Goal: Task Accomplishment & Management: Manage account settings

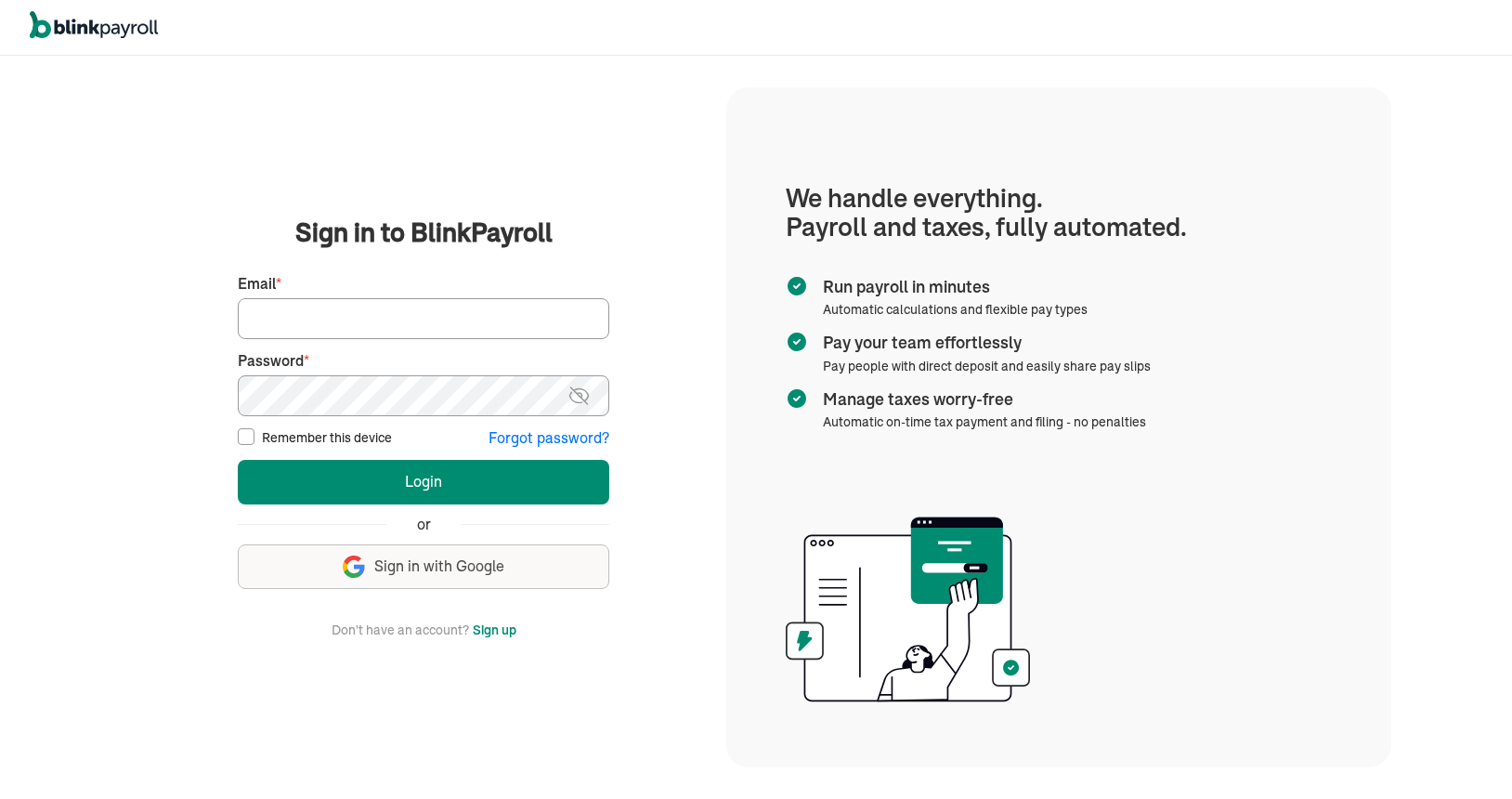
click at [261, 320] on input "Email *" at bounding box center [424, 318] width 372 height 41
type input "[EMAIL_ADDRESS][DOMAIN_NAME]"
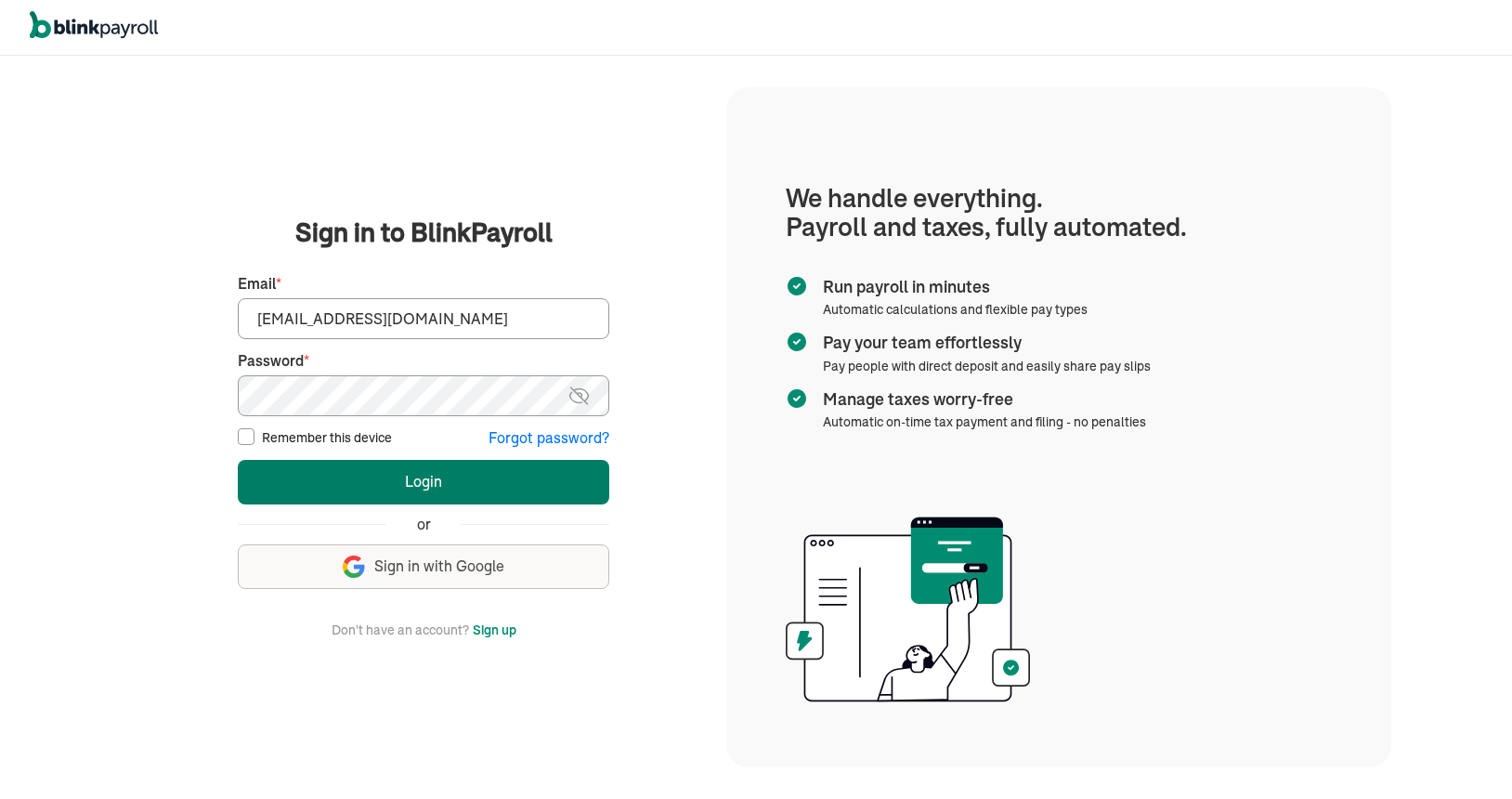
click at [435, 482] on button "Login" at bounding box center [424, 482] width 372 height 44
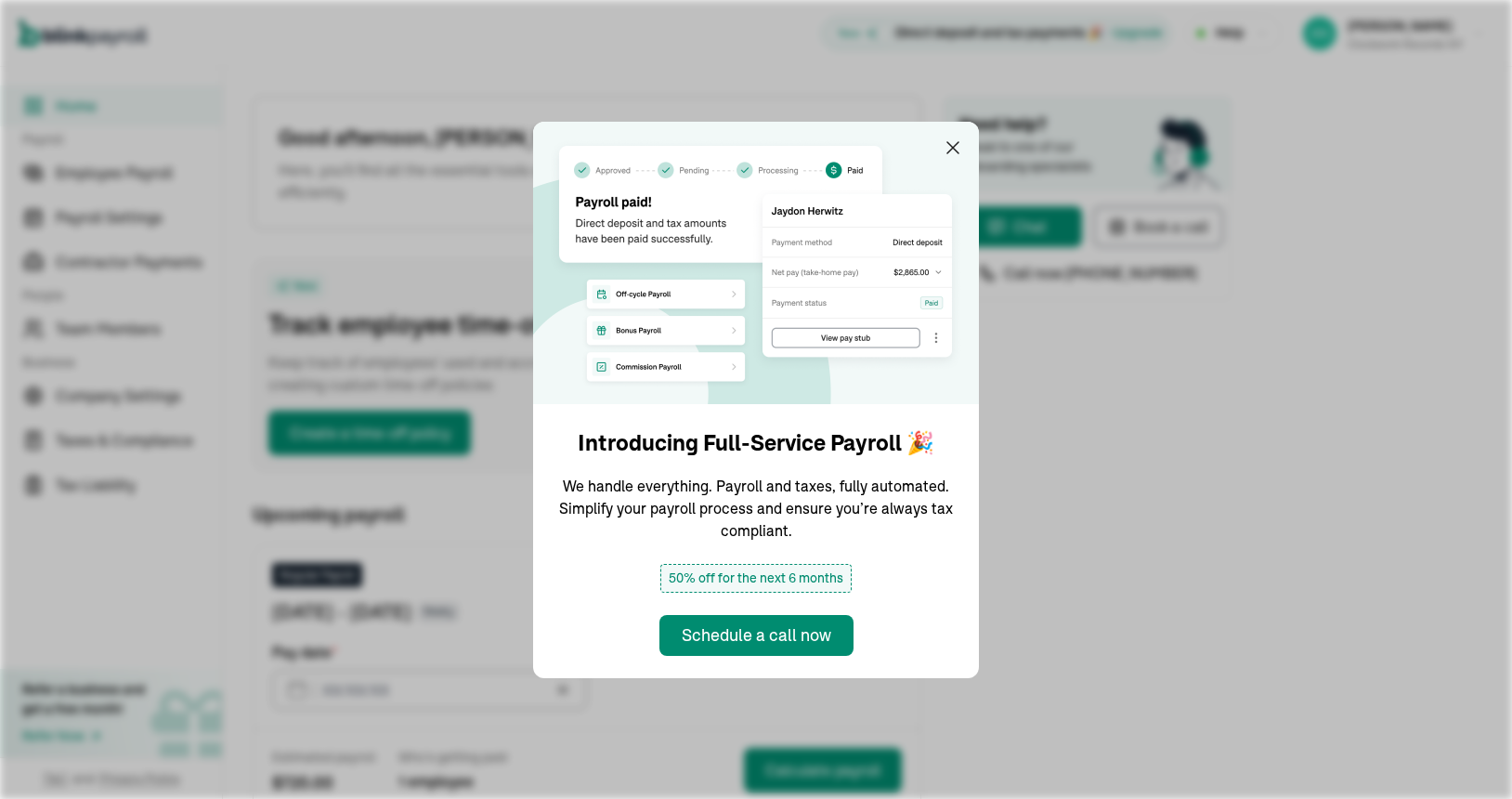
type input "08/18/2025"
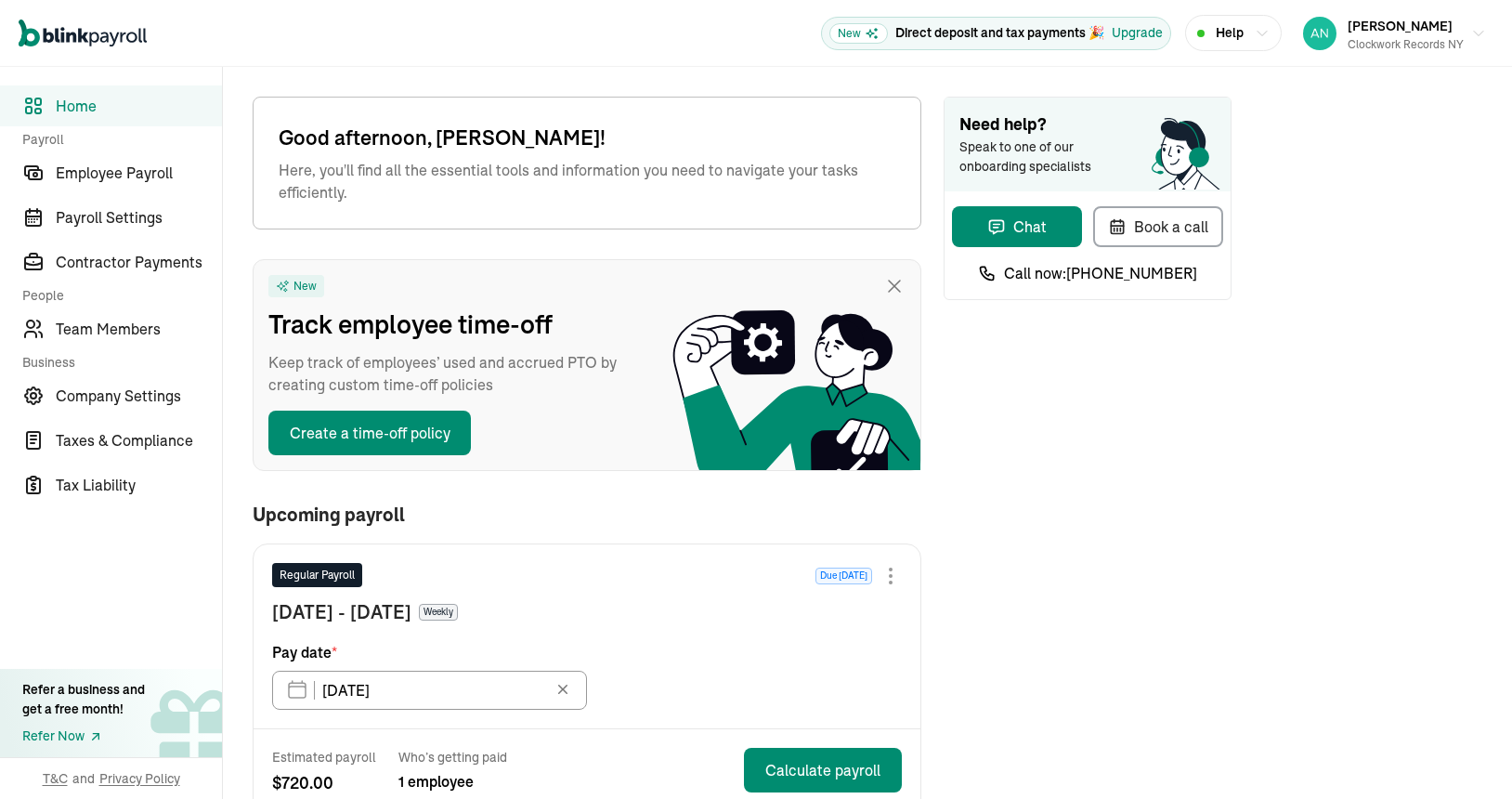
scroll to position [336, 0]
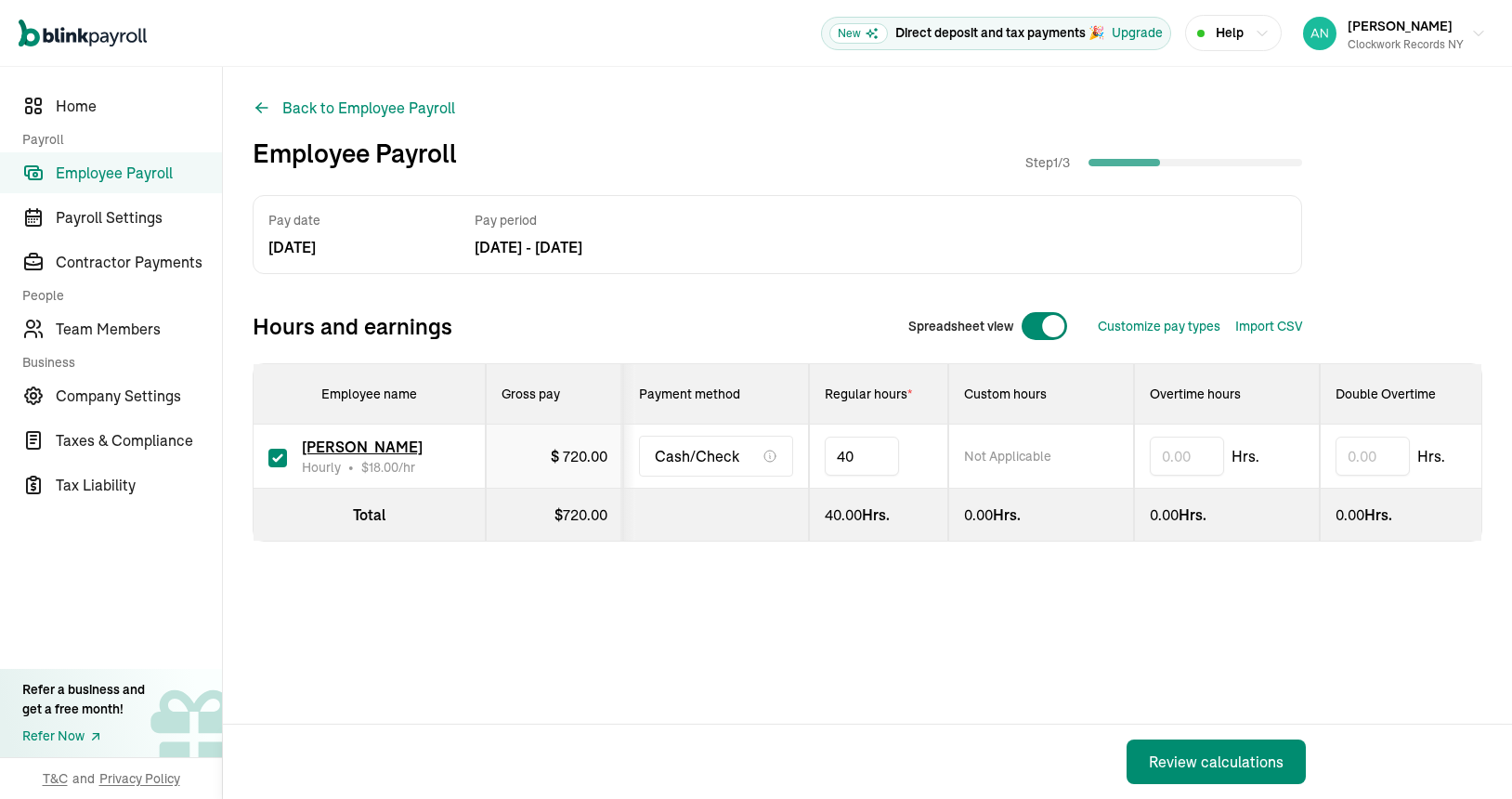
type input "4"
type input "30"
click at [1193, 756] on div "Review calculations" at bounding box center [1215, 761] width 134 height 23
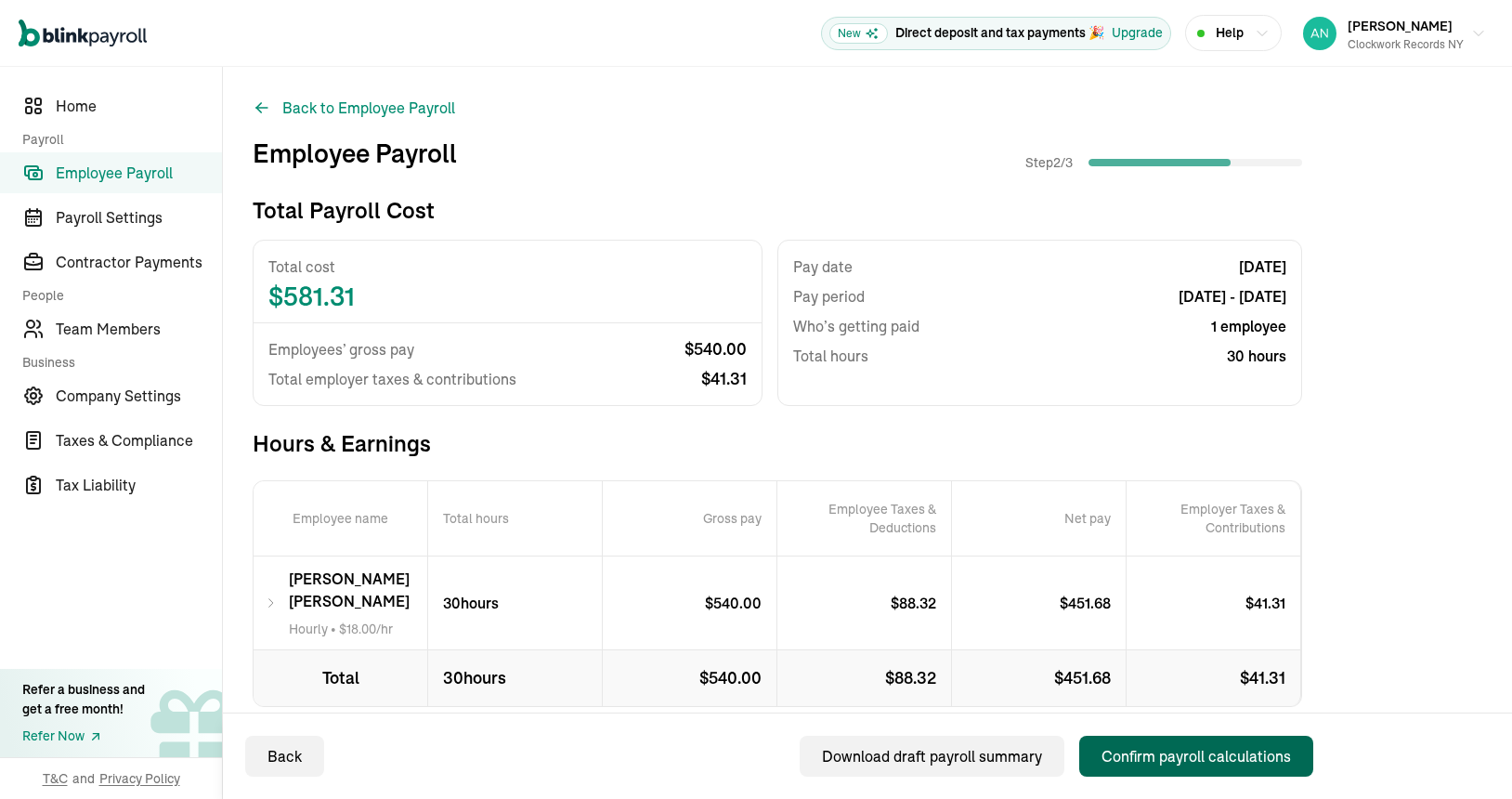
click at [1198, 757] on div "Confirm payroll calculations" at bounding box center [1196, 756] width 190 height 23
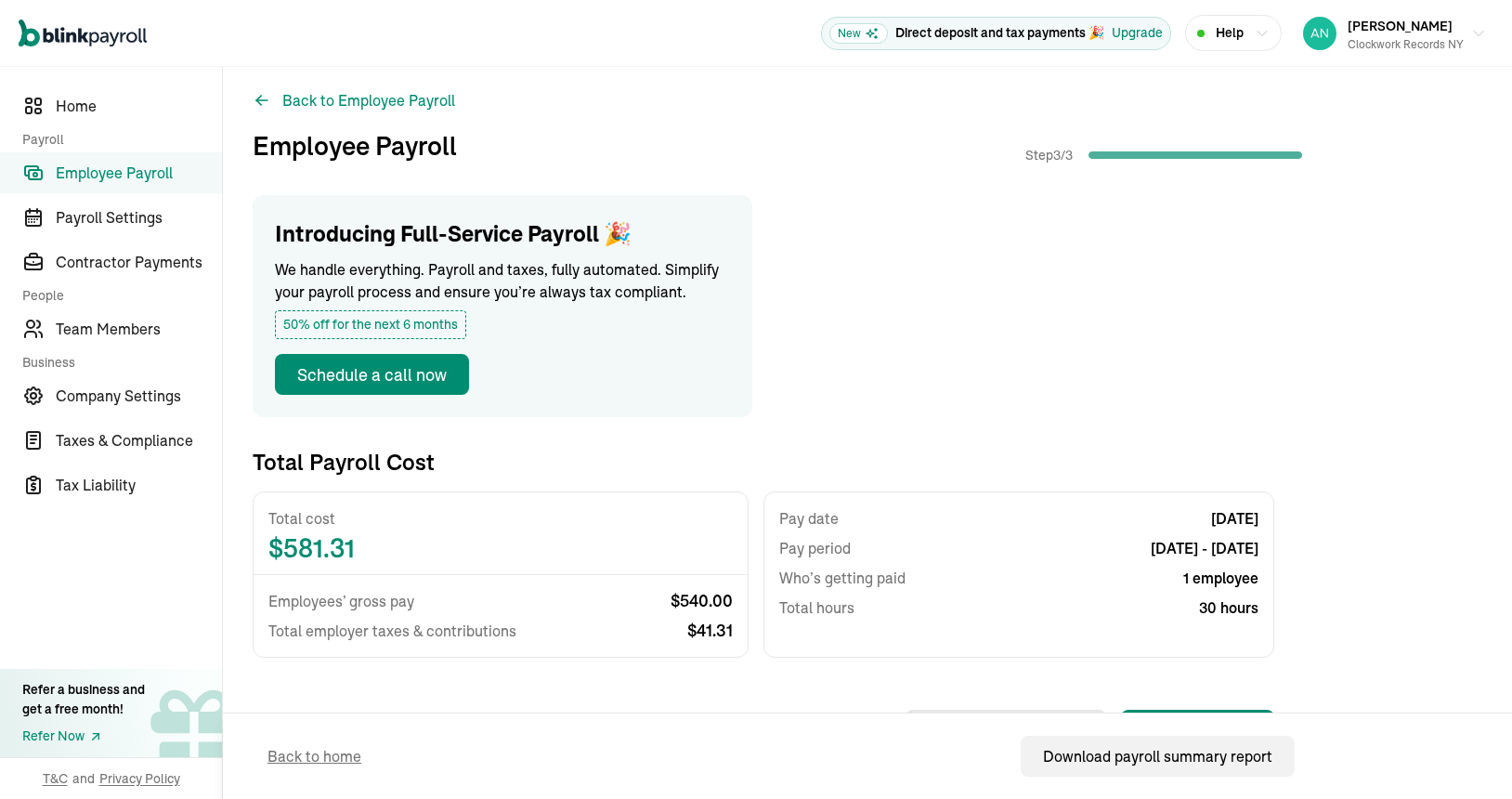
scroll to position [267, 0]
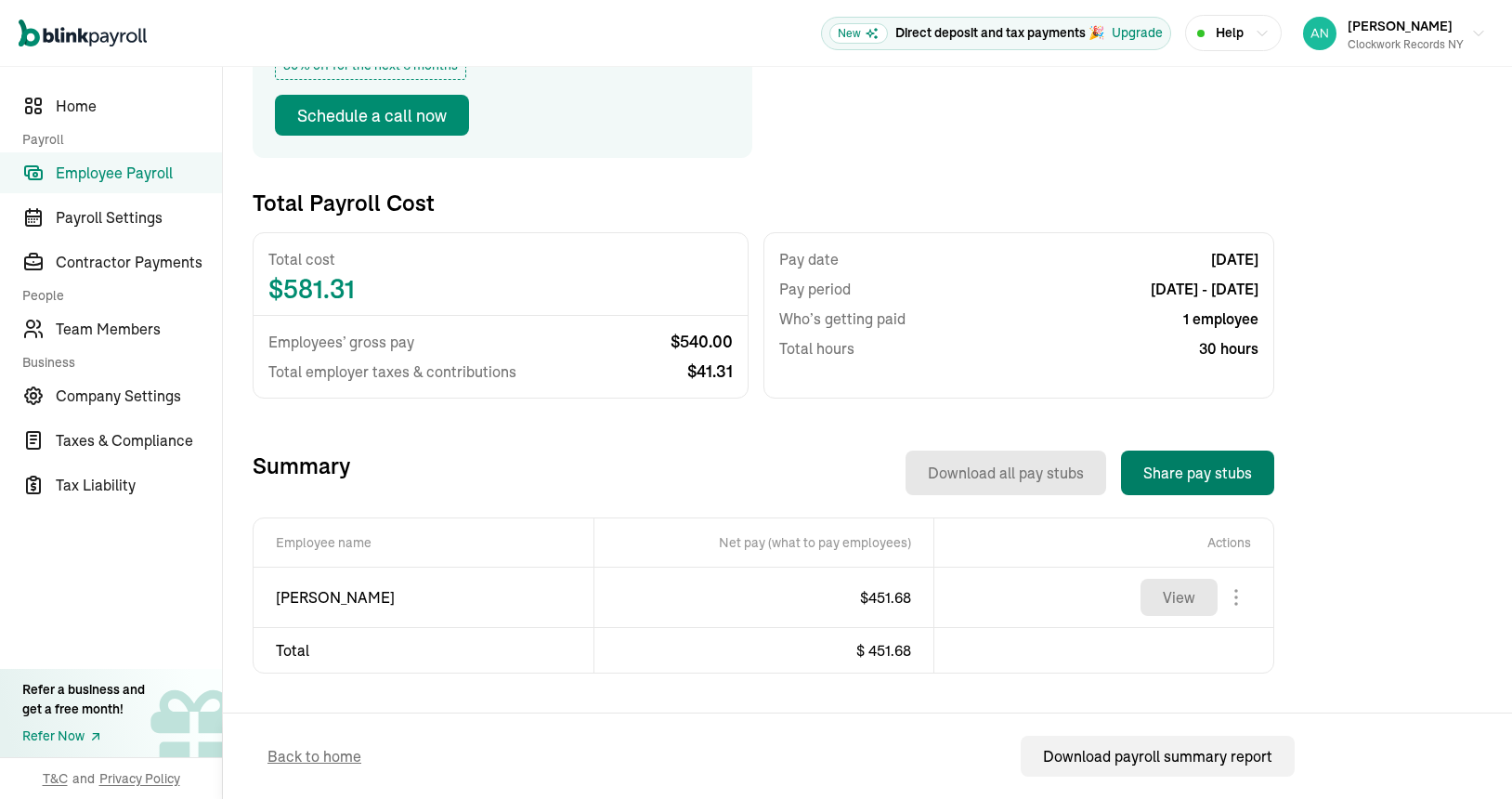
click at [1203, 480] on button "Share pay stubs" at bounding box center [1197, 472] width 153 height 44
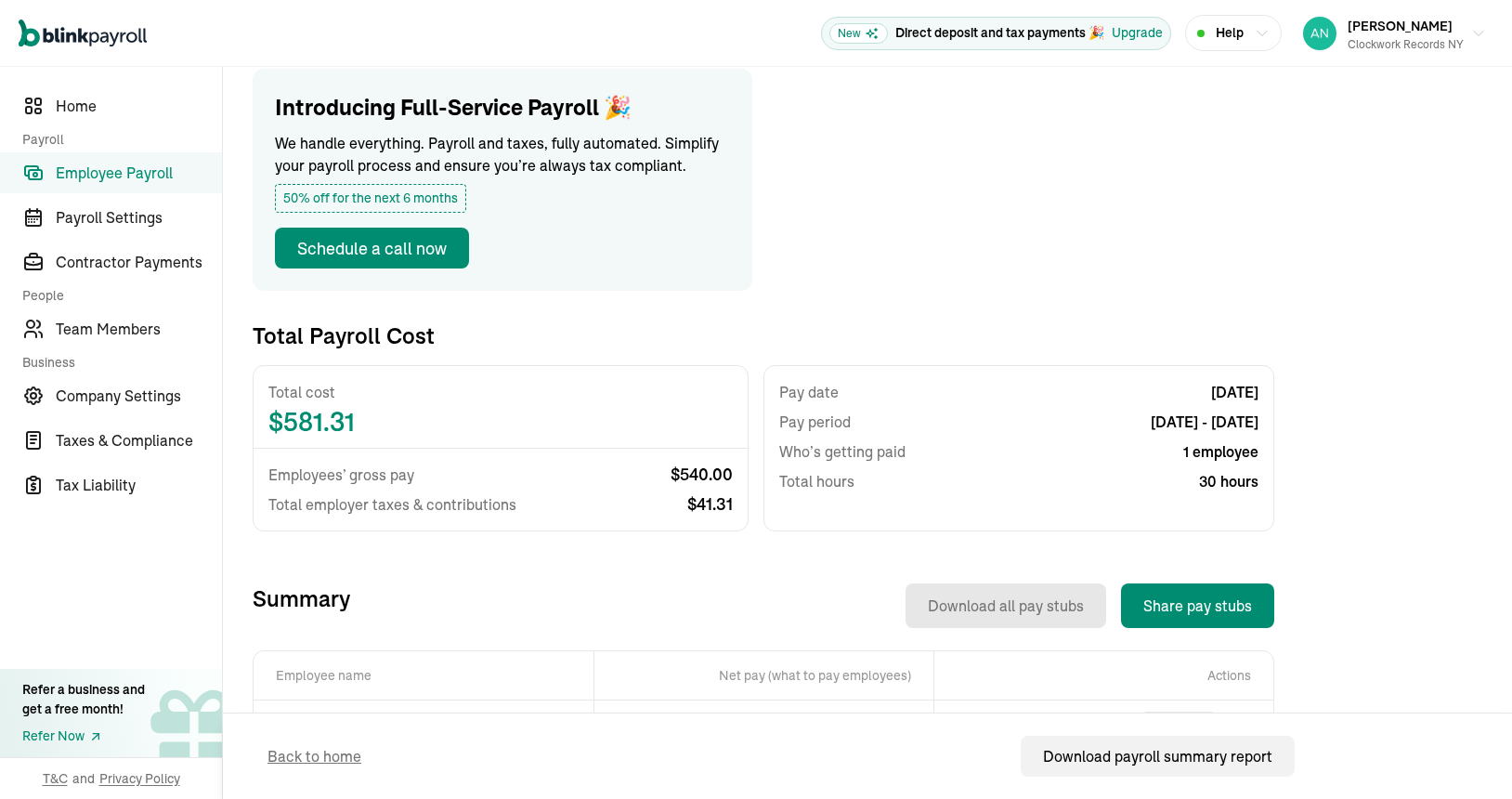
scroll to position [104, 0]
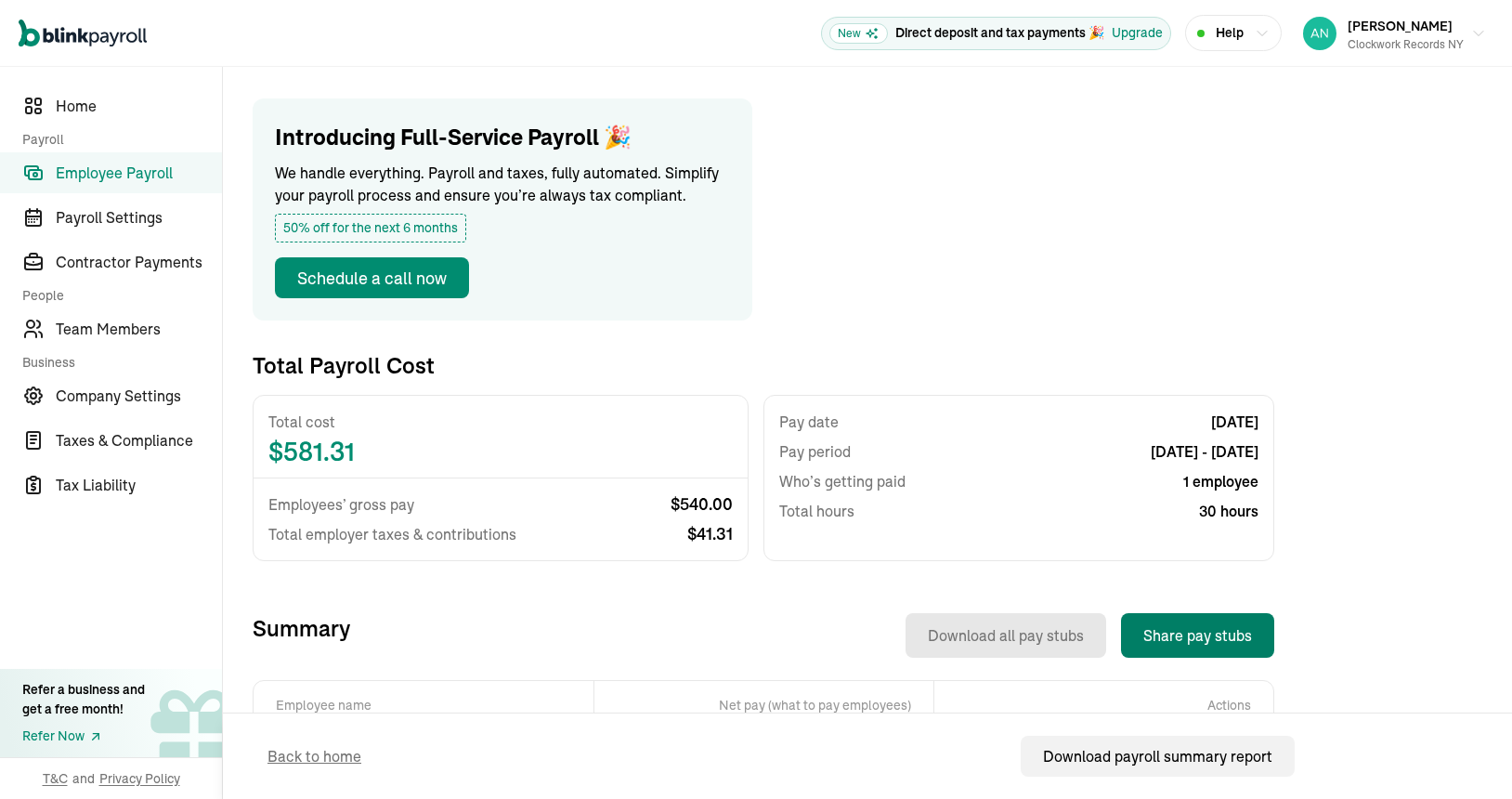
click at [1211, 639] on button "Share pay stubs" at bounding box center [1197, 635] width 153 height 44
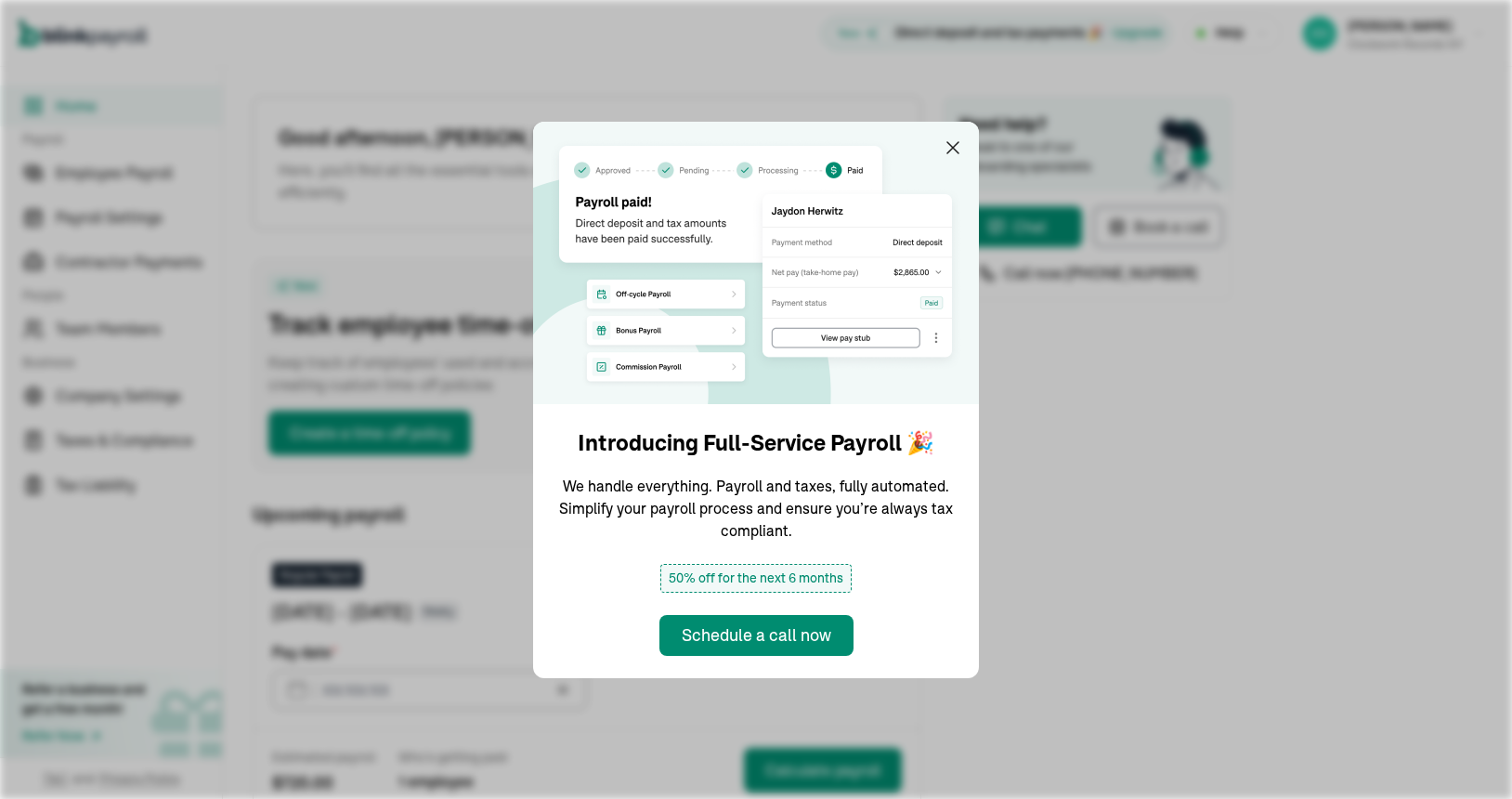
type input "08/18/2025"
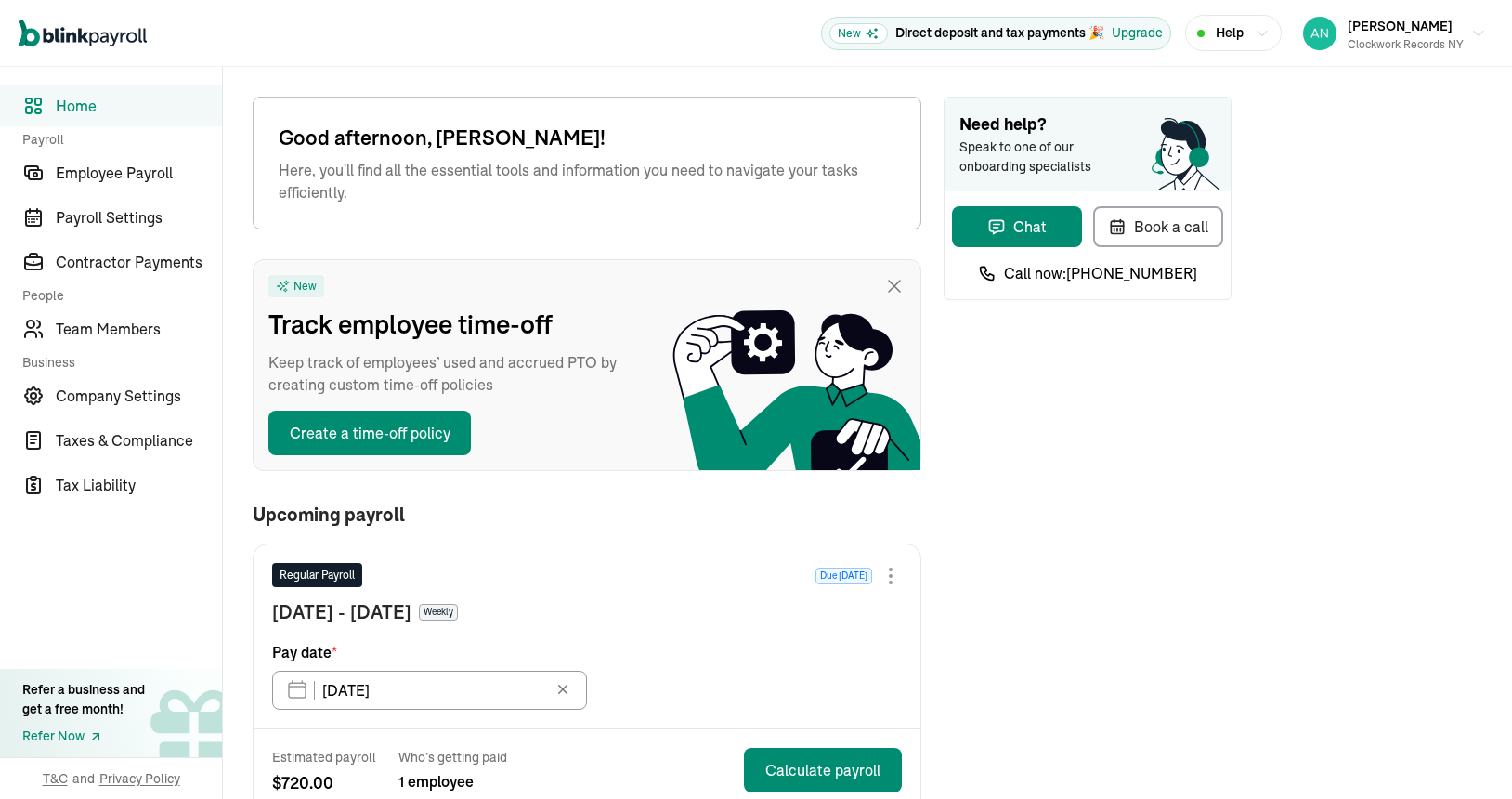
scroll to position [336, 0]
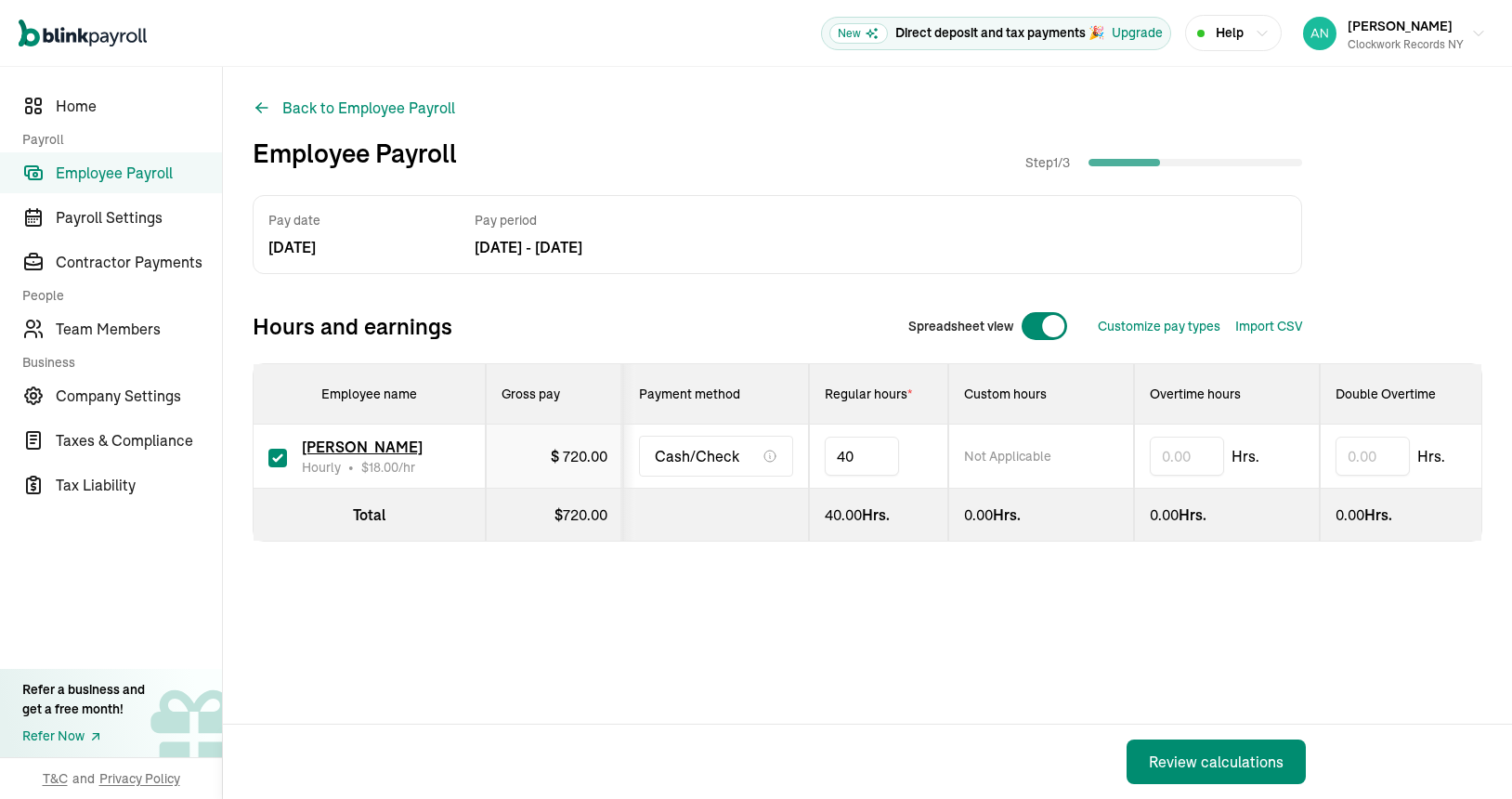
type input "4"
type input "30"
click at [1193, 756] on div "Review calculations" at bounding box center [1215, 761] width 134 height 23
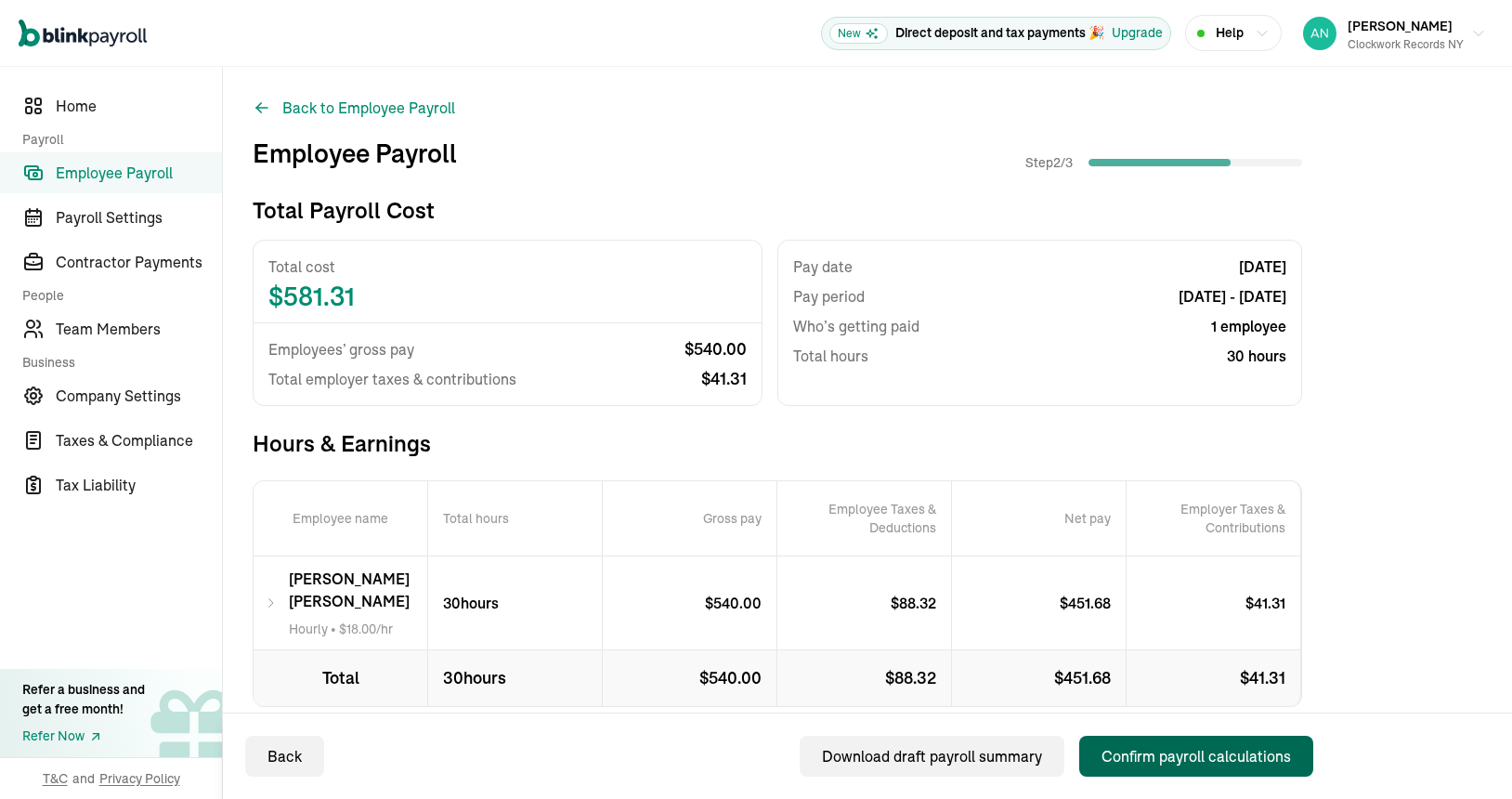
click at [1198, 757] on div "Confirm payroll calculations" at bounding box center [1196, 756] width 190 height 23
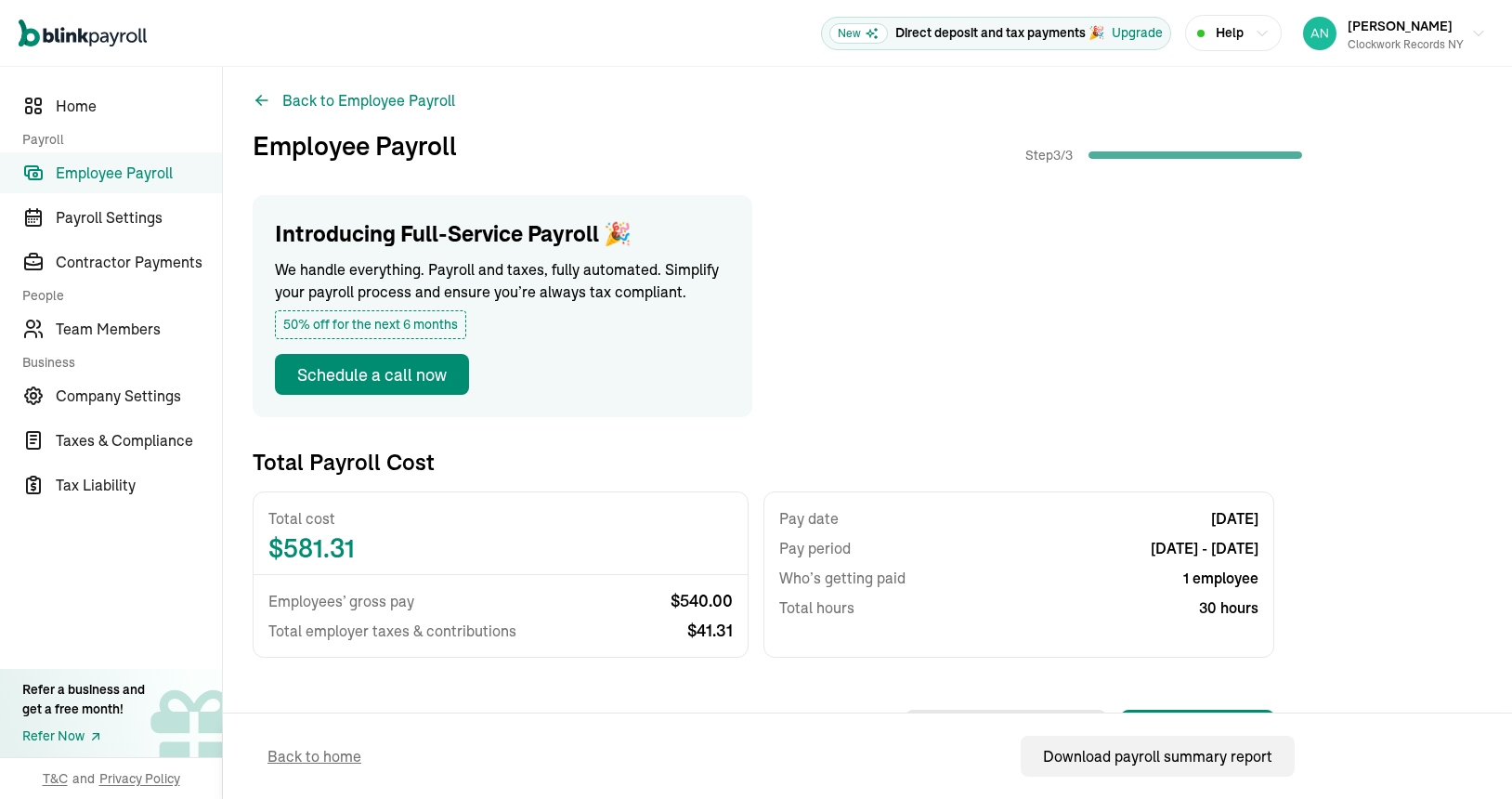
scroll to position [267, 0]
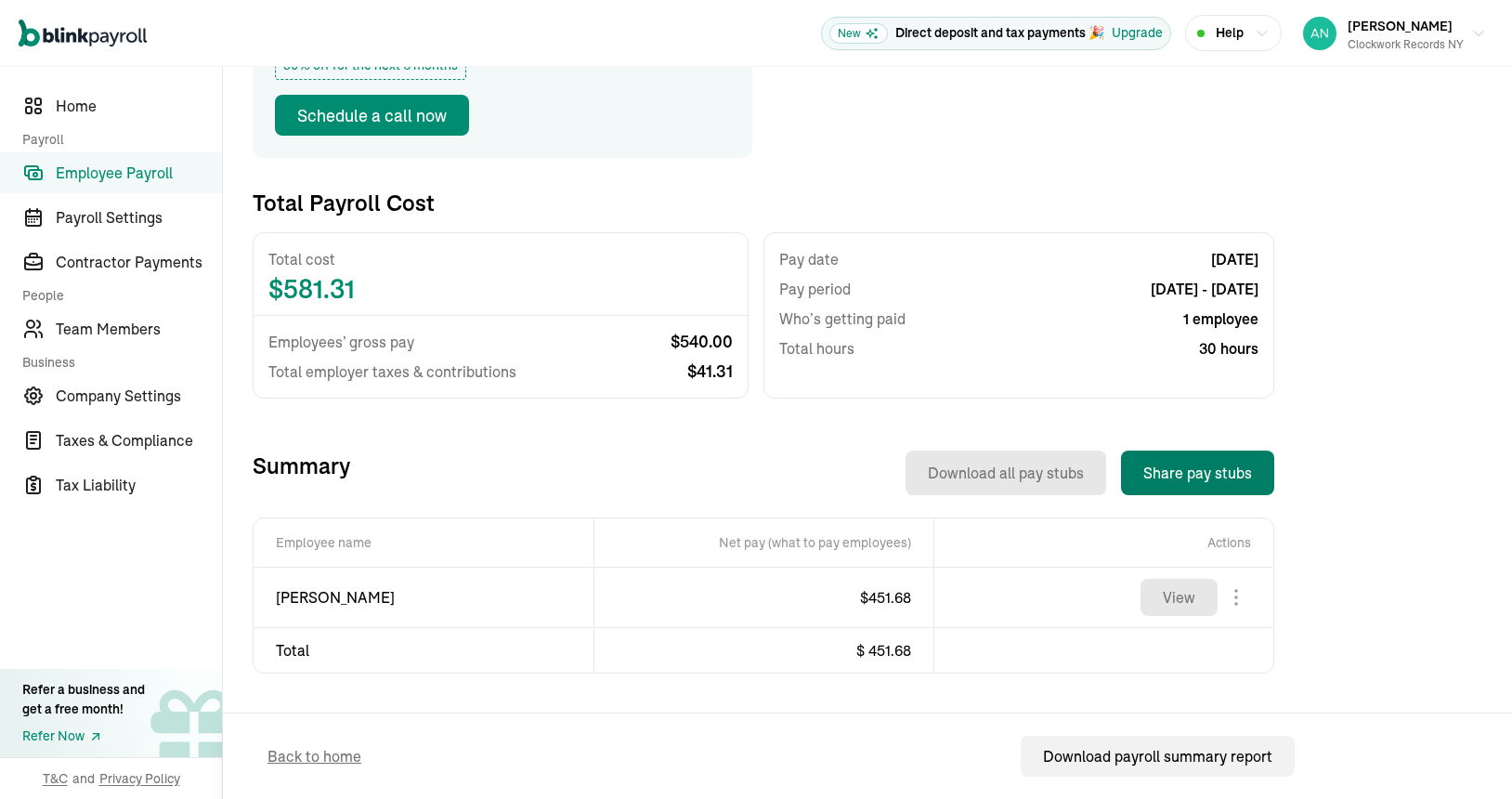
click at [1203, 480] on button "Share pay stubs" at bounding box center [1197, 472] width 153 height 44
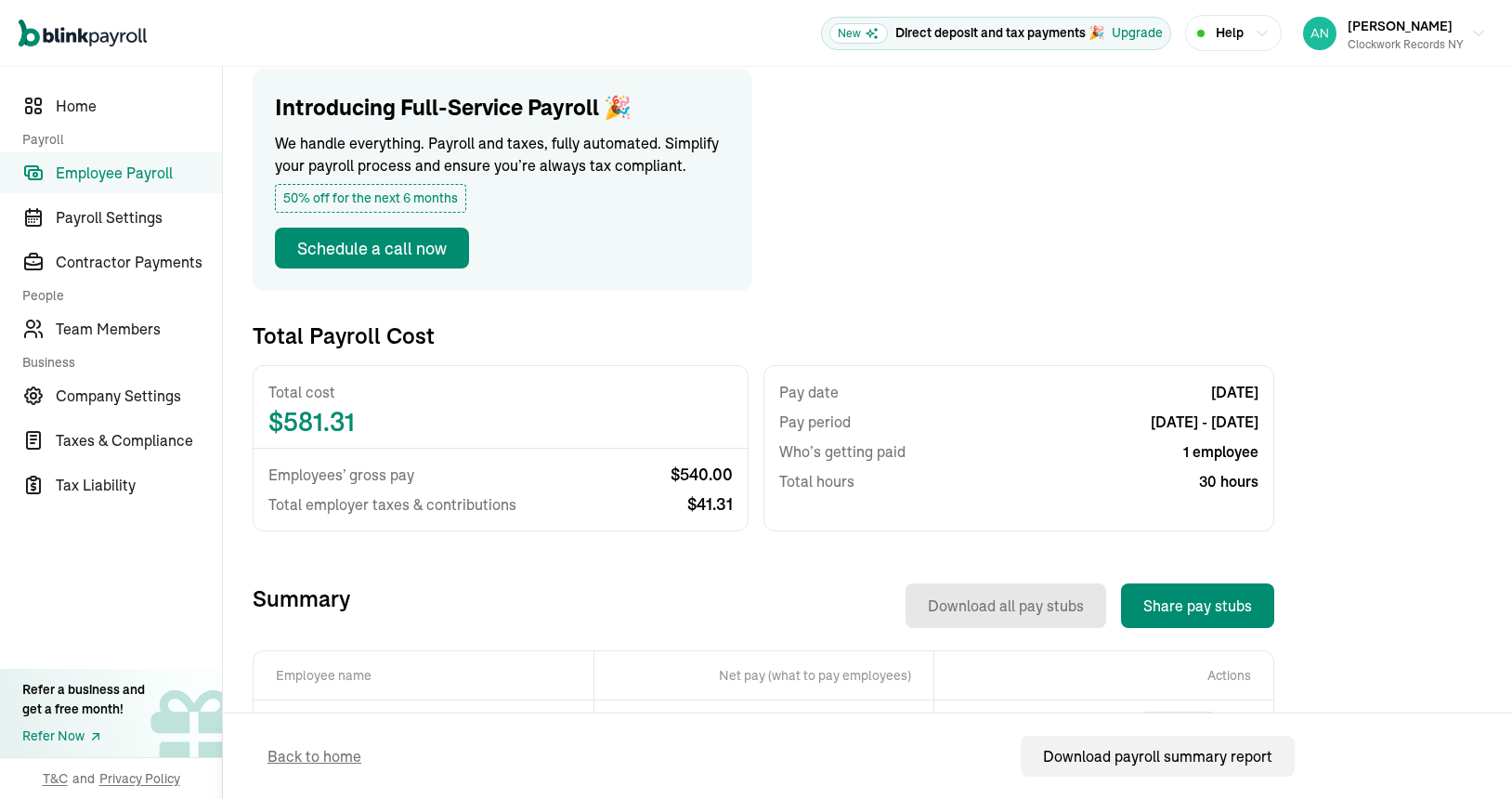
scroll to position [104, 0]
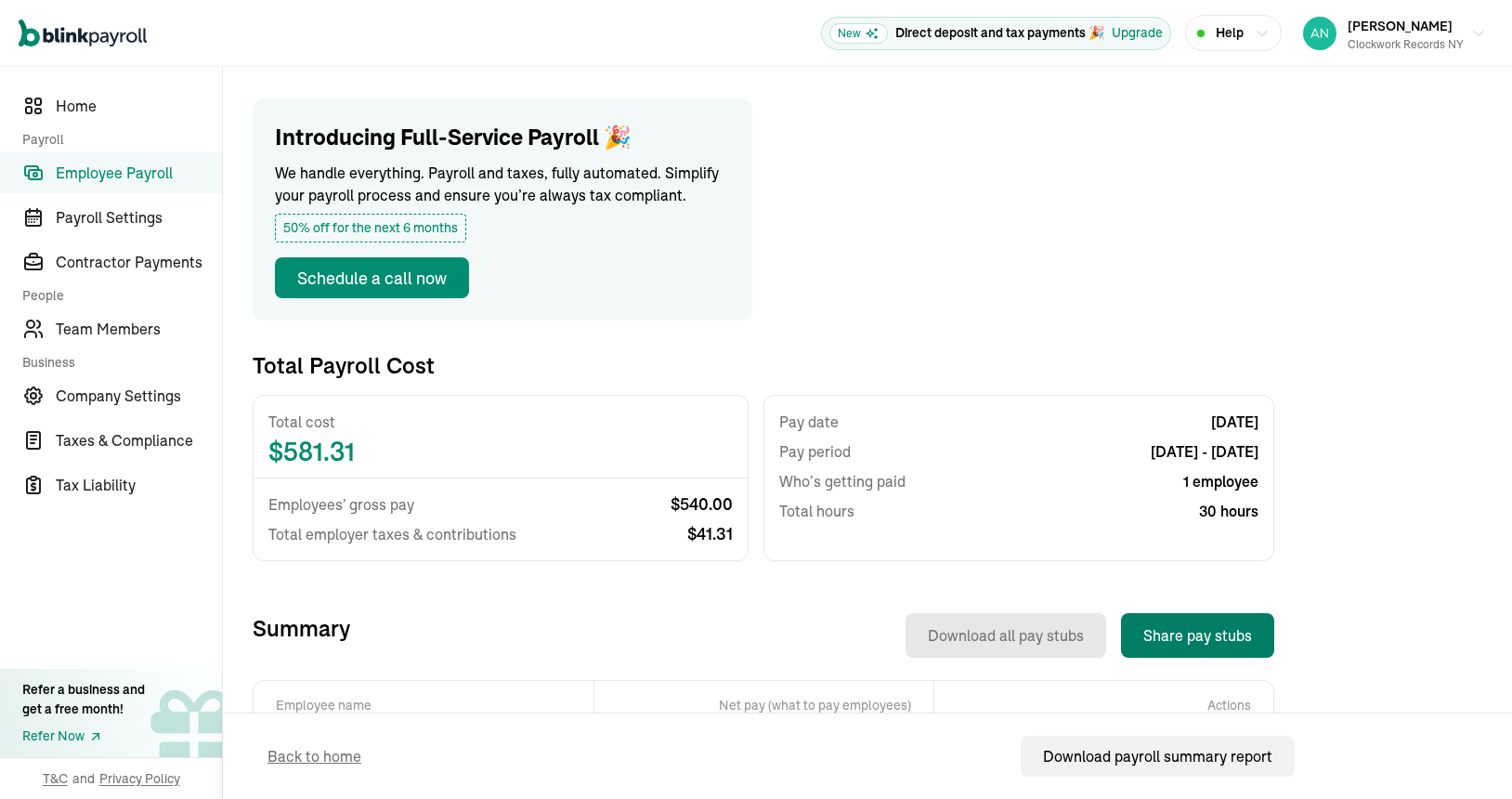
click at [1211, 639] on button "Share pay stubs" at bounding box center [1197, 635] width 153 height 44
